Goal: Task Accomplishment & Management: Use online tool/utility

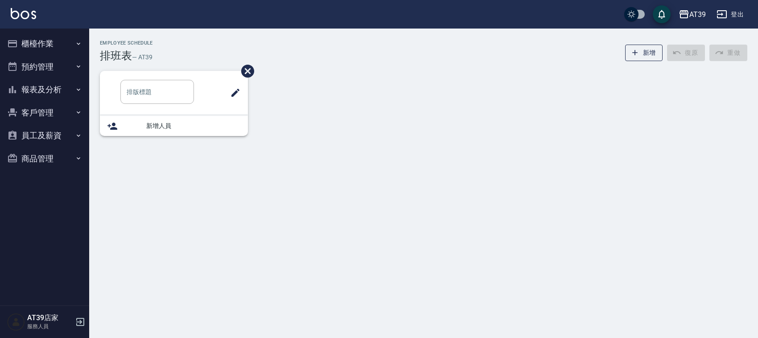
type input "洗髮"
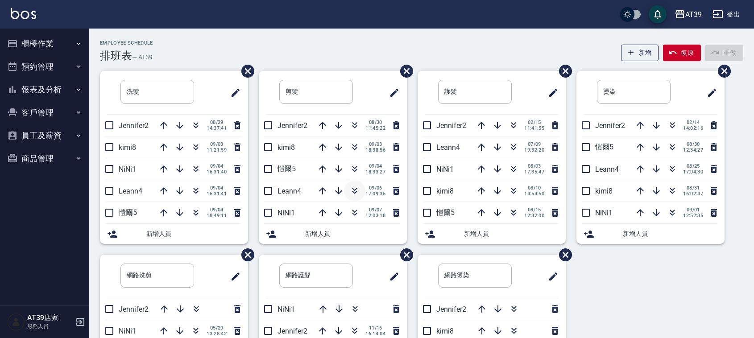
click at [351, 192] on icon "button" at bounding box center [354, 191] width 11 height 11
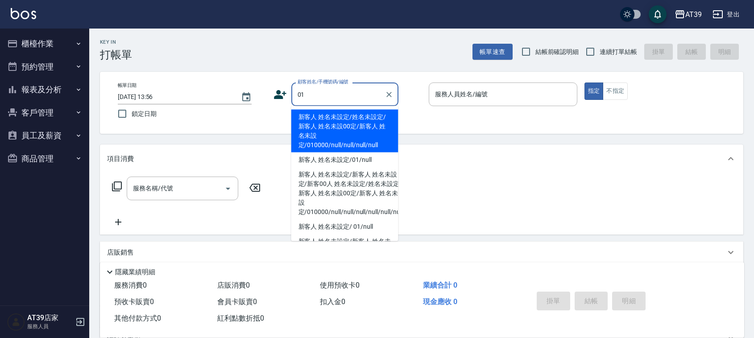
type input "新客人 姓名未設定/姓名未設定/新客人 姓名未設00定/新客人 姓名未設定/010000/null/null/null/null"
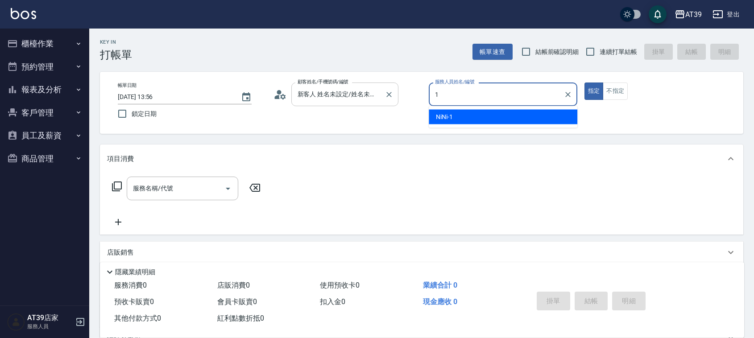
type input "NiNi-1"
type button "true"
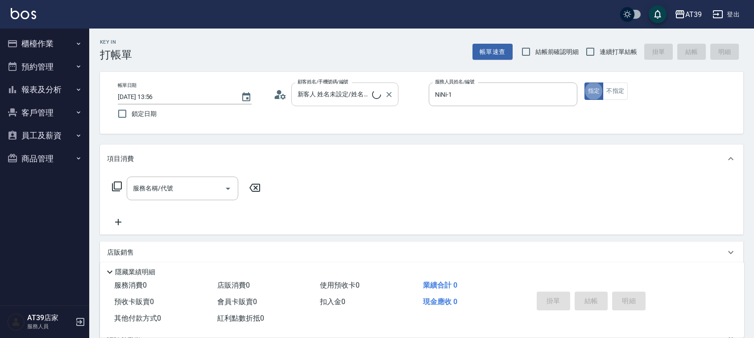
type input "新客人 姓名未設定/01/null"
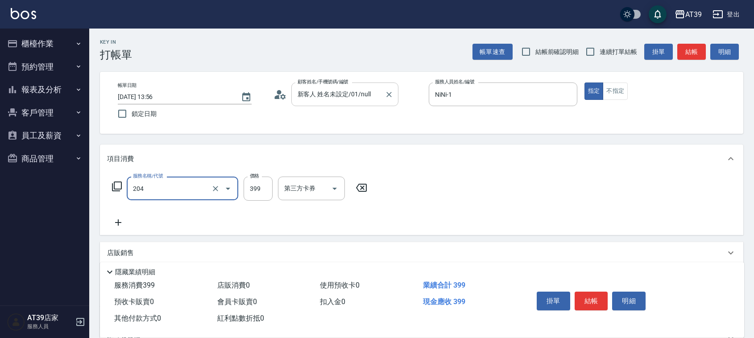
type input "A級洗+剪(204)"
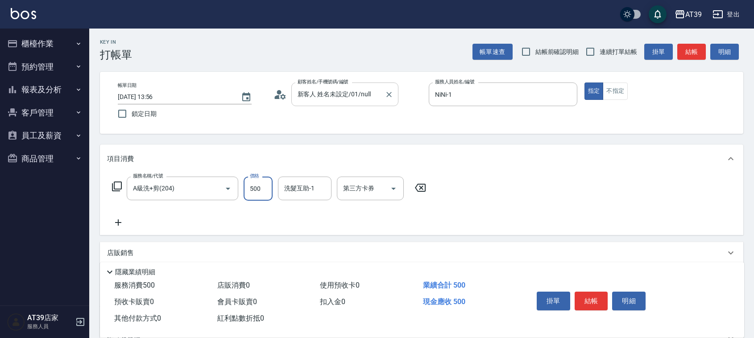
type input "500"
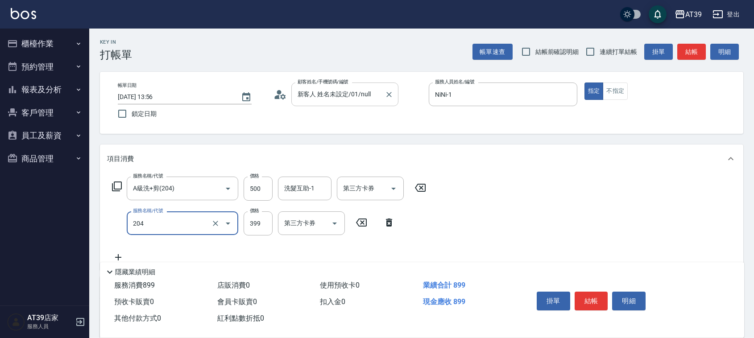
type input "A級洗+剪(204)"
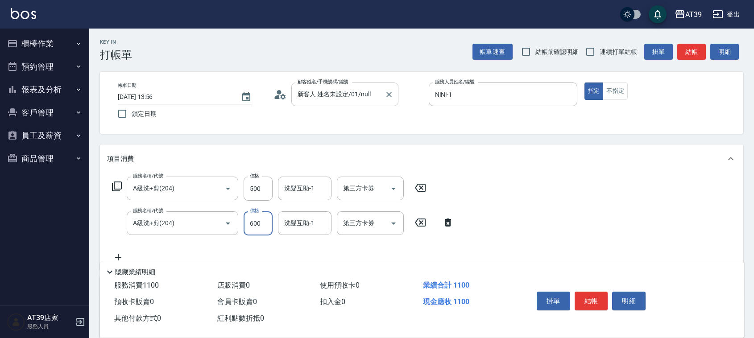
type input "600"
type input "饅頭-87"
click at [590, 51] on input "連續打單結帳" at bounding box center [590, 51] width 19 height 19
checkbox input "true"
click at [683, 58] on button "結帳" at bounding box center [691, 52] width 29 height 17
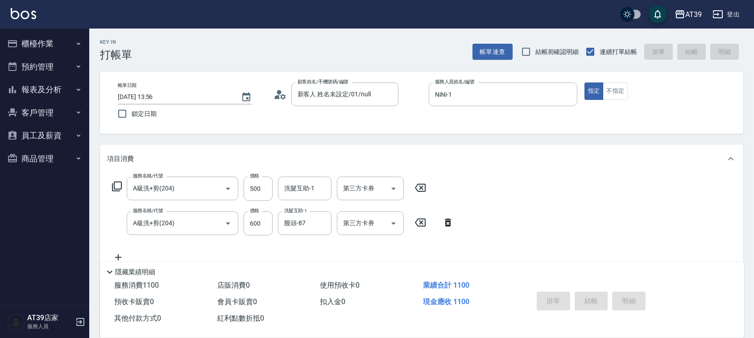
type input "2025/09/07 13:57"
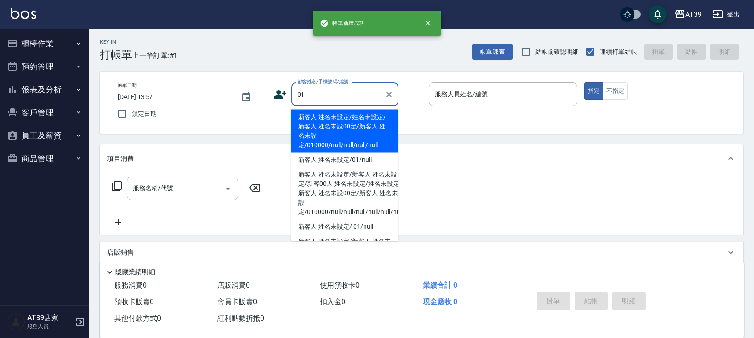
type input "新客人 姓名未設定/姓名未設定/新客人 姓名未設00定/新客人 姓名未設定/010000/null/null/null/null"
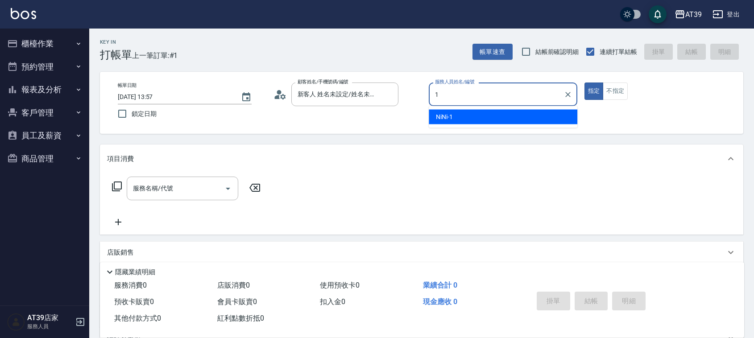
type input "NiNi-1"
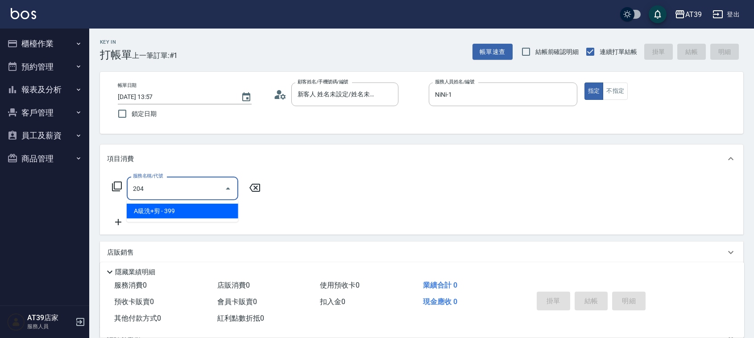
type input "A級洗+剪(204)"
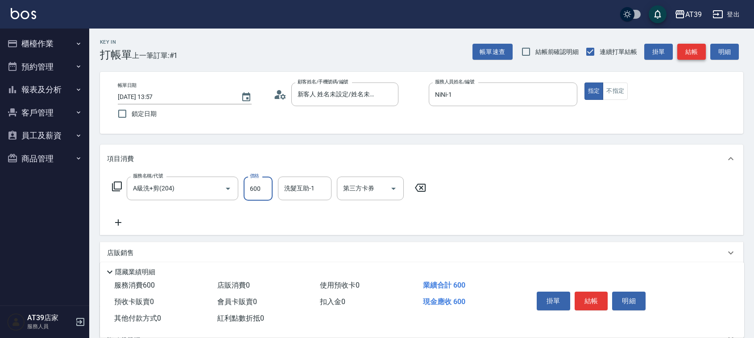
type input "600"
type input "饅頭-87"
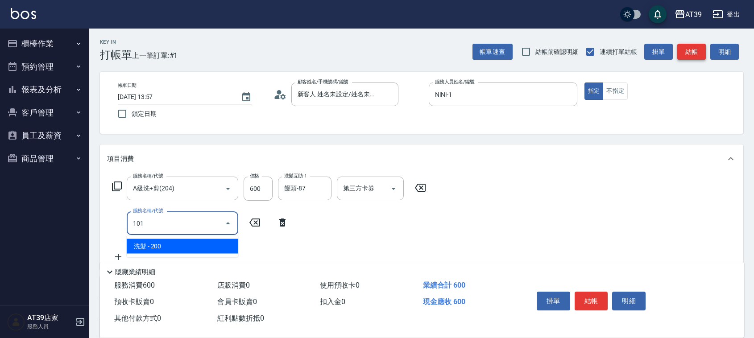
type input "洗髮(101)"
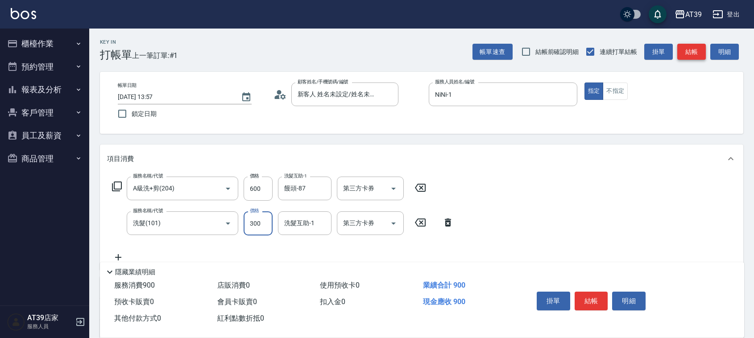
type input "300"
type input "芊芊-27"
click at [683, 9] on icon "button" at bounding box center [679, 14] width 11 height 11
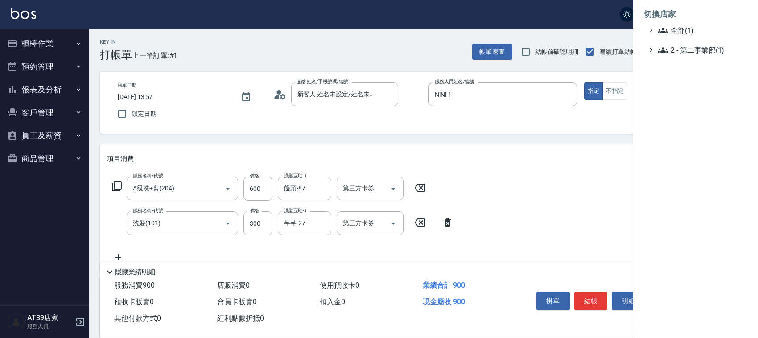
click at [601, 12] on div at bounding box center [379, 169] width 758 height 338
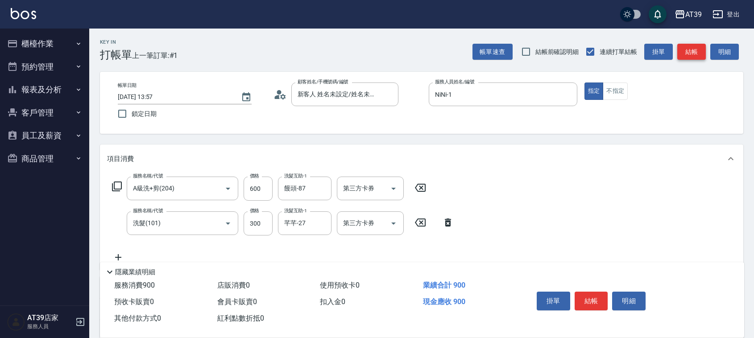
click at [700, 51] on button "結帳" at bounding box center [691, 52] width 29 height 17
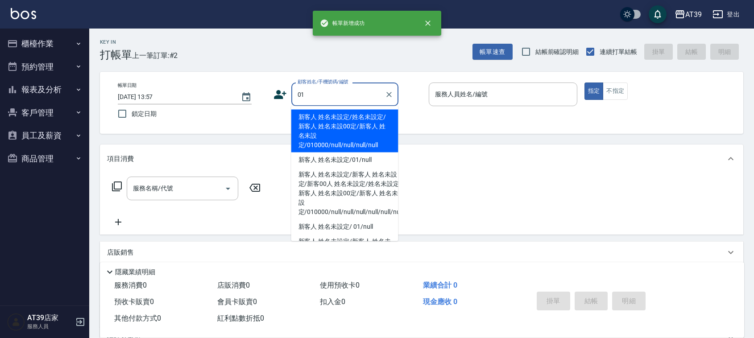
type input "新客人 姓名未設定/姓名未設定/新客人 姓名未設00定/新客人 姓名未設定/010000/null/null/null/null"
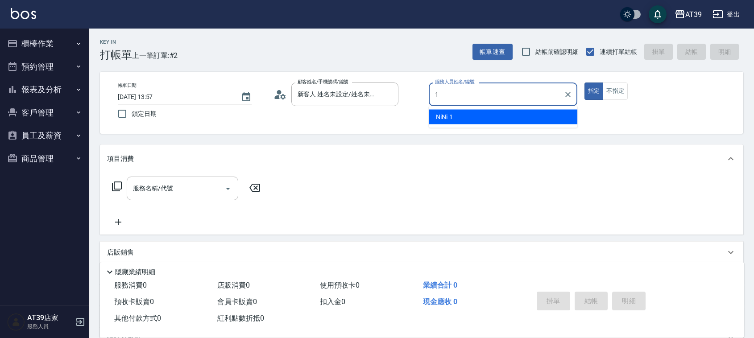
type input "NiNi-1"
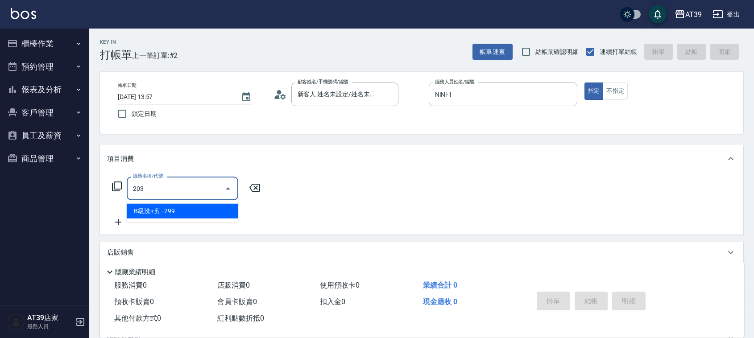
type input "B級洗+剪(203)"
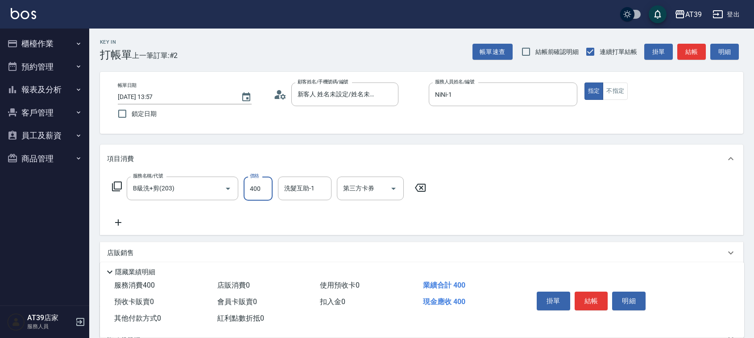
type input "400"
type input "芊芊-27"
click at [619, 94] on button "不指定" at bounding box center [614, 91] width 25 height 17
click at [692, 57] on button "結帳" at bounding box center [691, 52] width 29 height 17
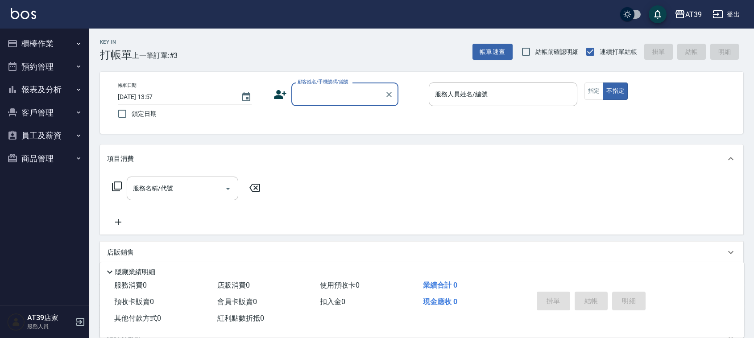
click at [39, 87] on button "報表及分析" at bounding box center [45, 89] width 82 height 23
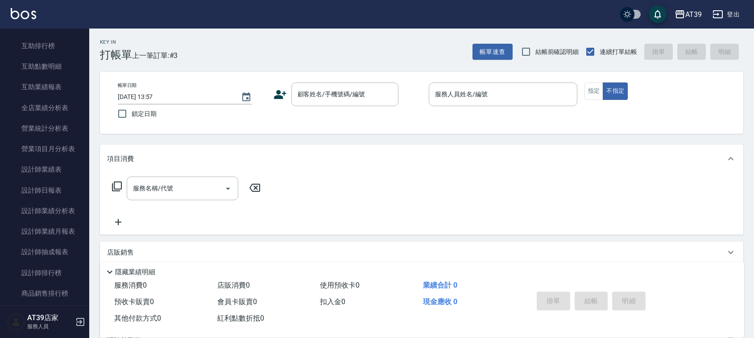
scroll to position [188, 0]
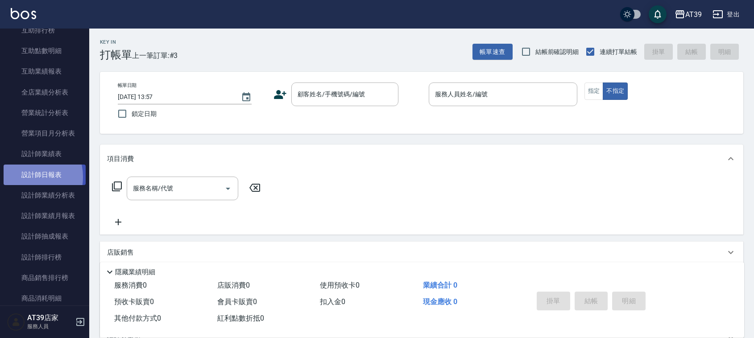
click at [27, 177] on link "設計師日報表" at bounding box center [45, 175] width 82 height 21
